Goal: Task Accomplishment & Management: Complete application form

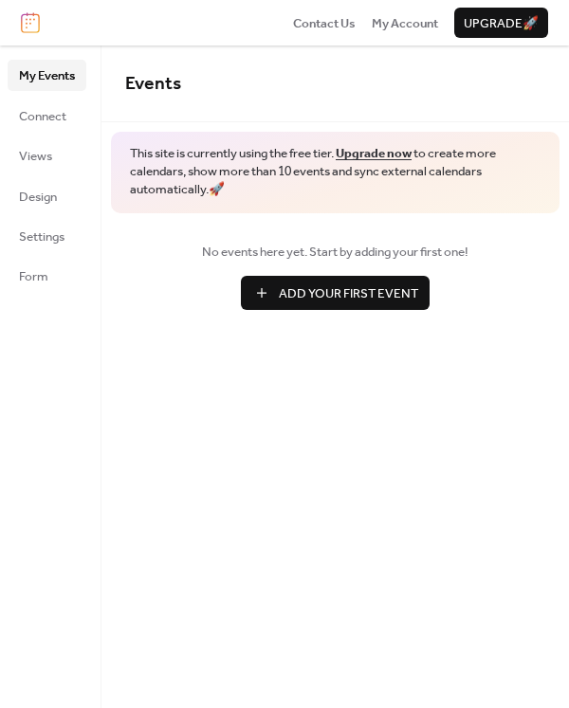
click at [323, 296] on span "Add Your First Event" at bounding box center [348, 294] width 139 height 19
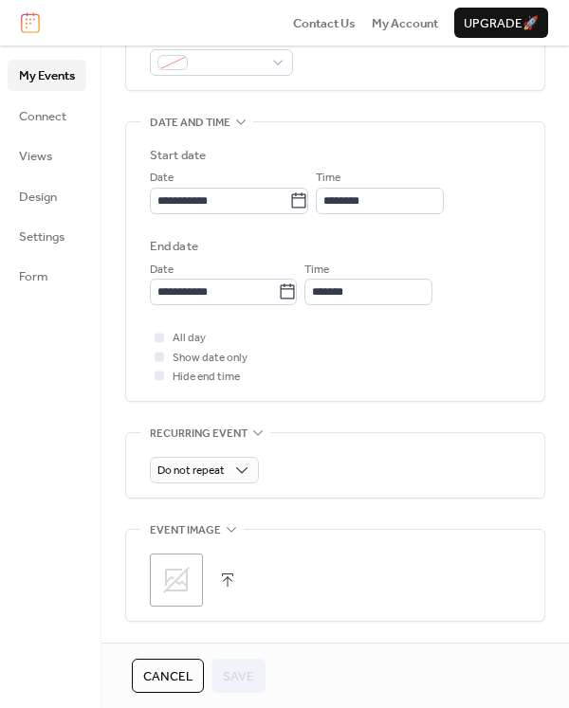
scroll to position [569, 0]
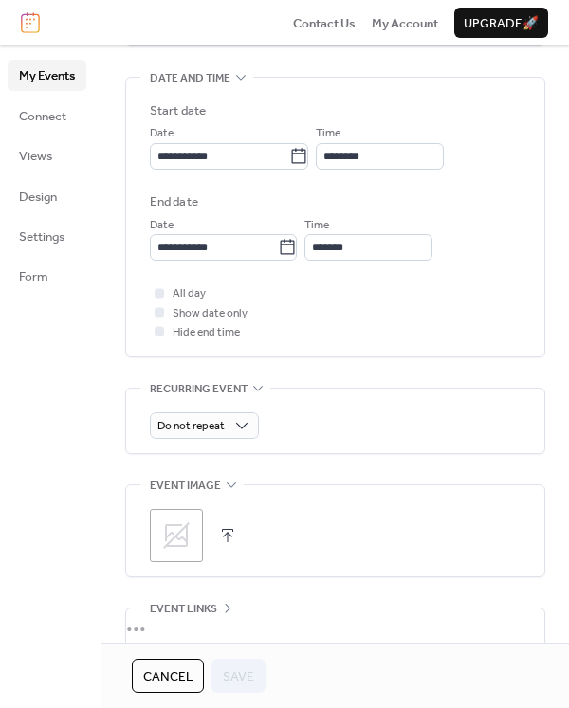
click at [183, 538] on icon at bounding box center [176, 536] width 27 height 27
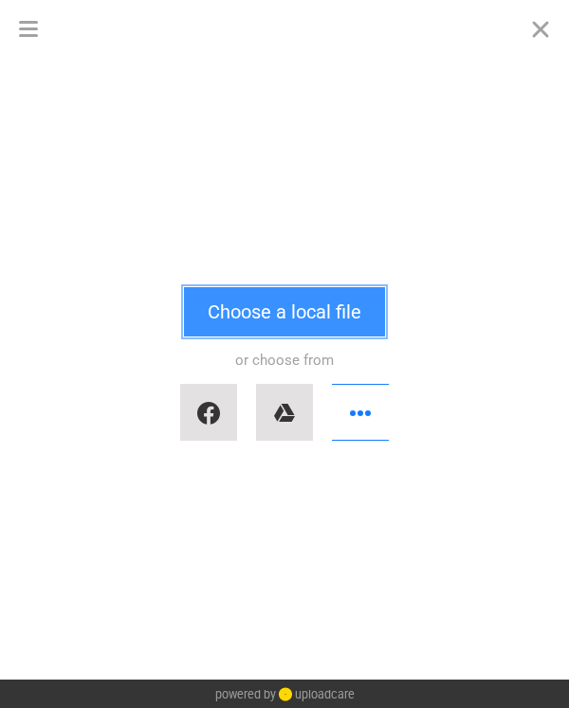
click at [296, 309] on button "Choose a local file" at bounding box center [284, 311] width 201 height 49
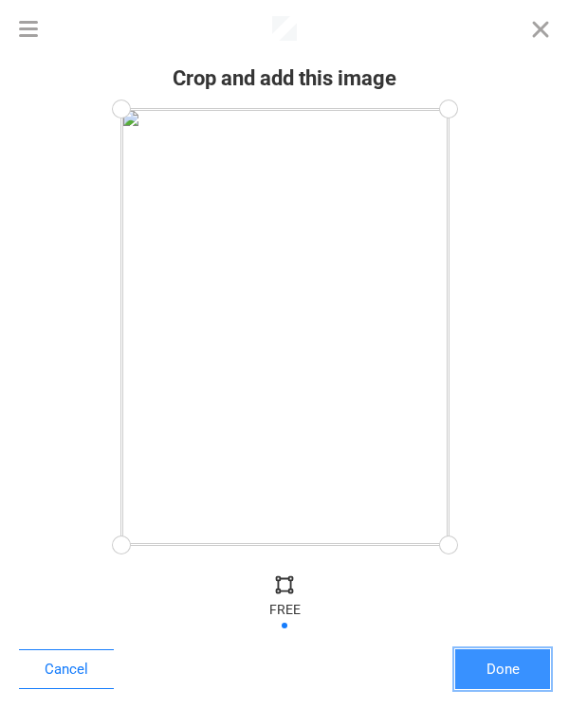
click at [515, 673] on button "Done" at bounding box center [502, 670] width 95 height 40
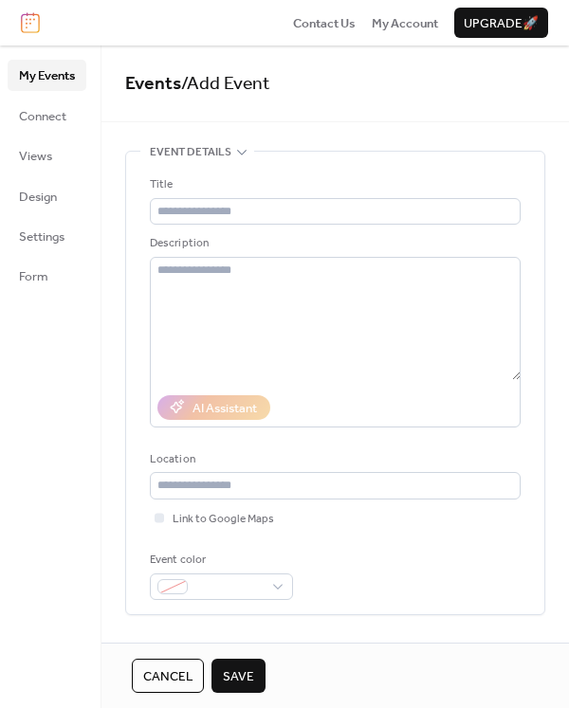
click at [231, 671] on span "Save" at bounding box center [238, 677] width 31 height 19
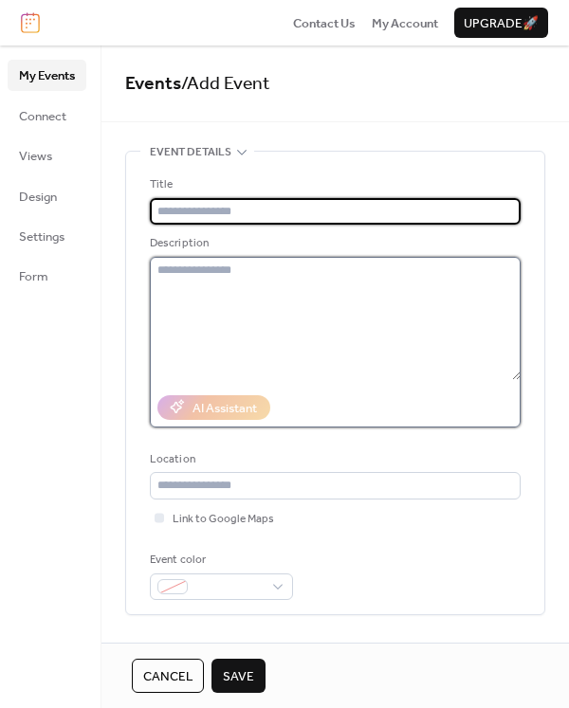
click at [279, 343] on textarea at bounding box center [335, 318] width 371 height 123
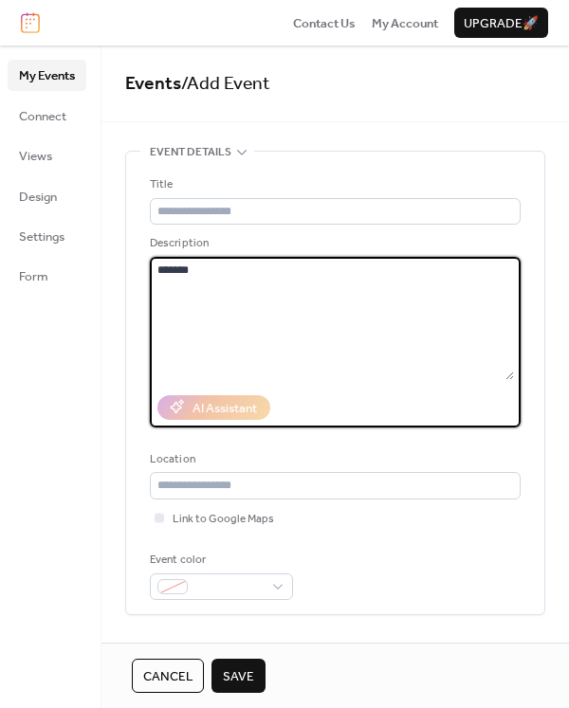
type textarea "*******"
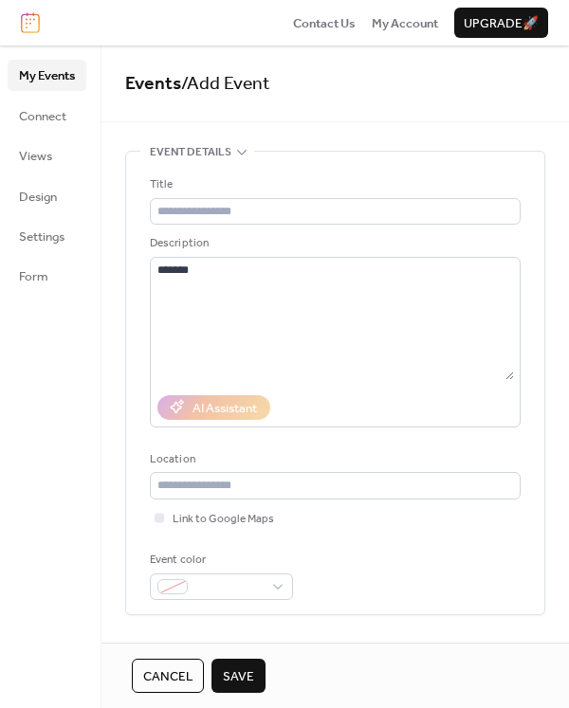
click at [87, 382] on div "My Events Connect Views Design Settings Form" at bounding box center [50, 377] width 101 height 663
click at [249, 672] on span "Save" at bounding box center [238, 677] width 31 height 19
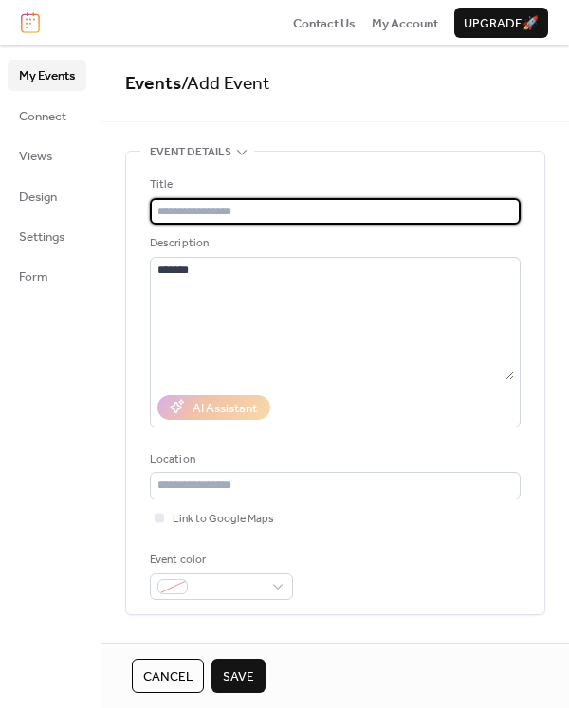
click at [260, 213] on input "text" at bounding box center [335, 211] width 371 height 27
type input "*****"
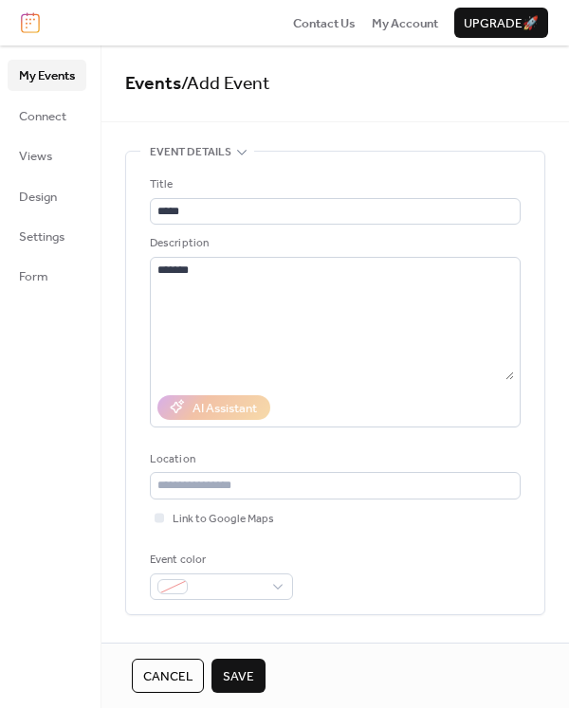
click at [243, 675] on span "Save" at bounding box center [238, 677] width 31 height 19
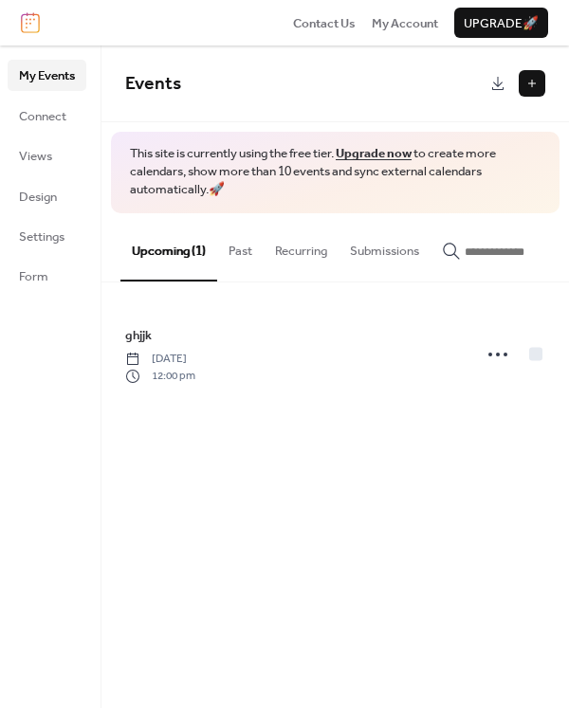
click at [303, 256] on button "Recurring" at bounding box center [301, 246] width 75 height 66
